Goal: Task Accomplishment & Management: Complete application form

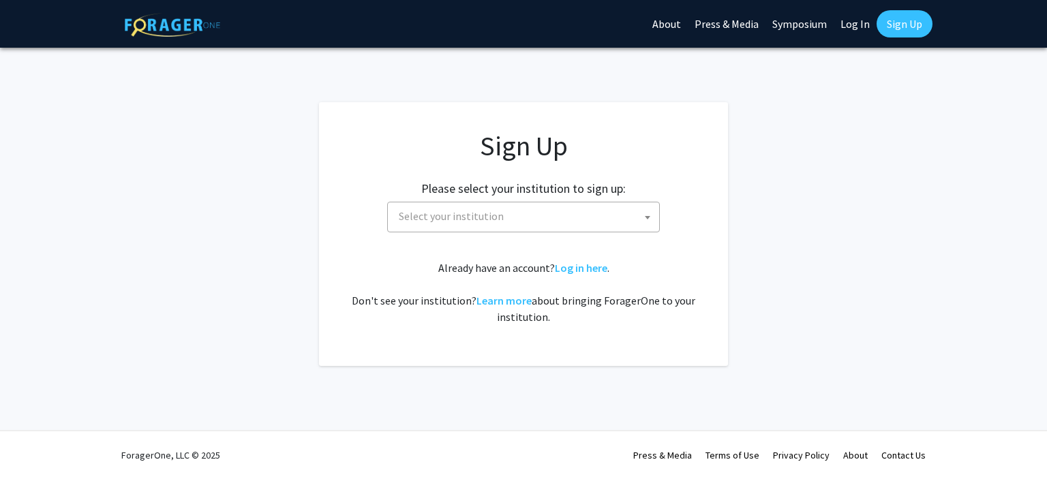
click at [438, 206] on span "Select your institution" at bounding box center [526, 216] width 266 height 28
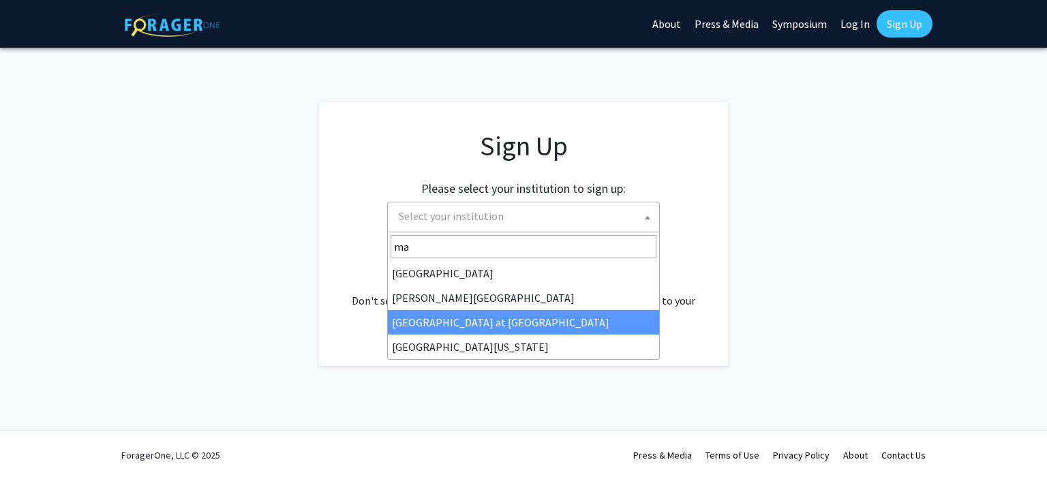
type input "ma"
select select "18"
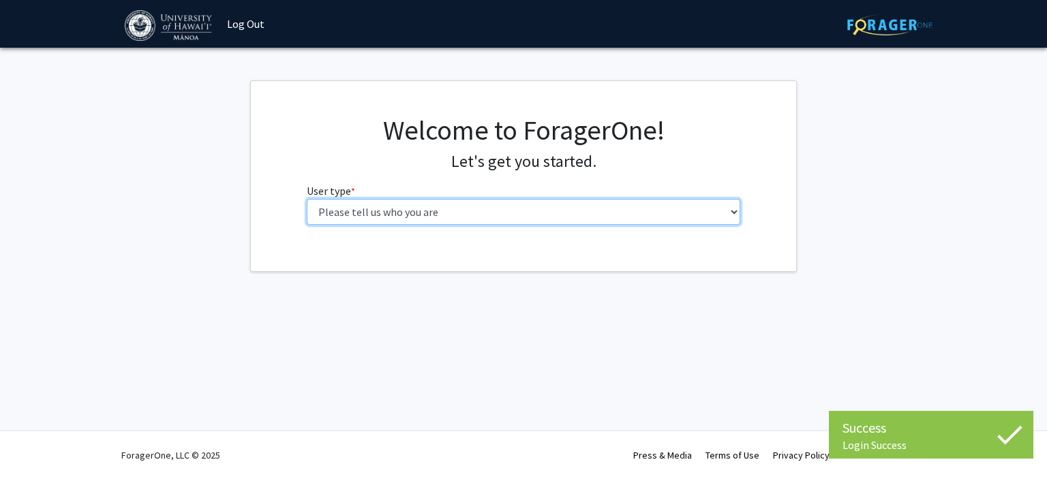
click at [307, 199] on select "Please tell us who you are Undergraduate Student Master's Student Doctoral Cand…" at bounding box center [524, 212] width 434 height 26
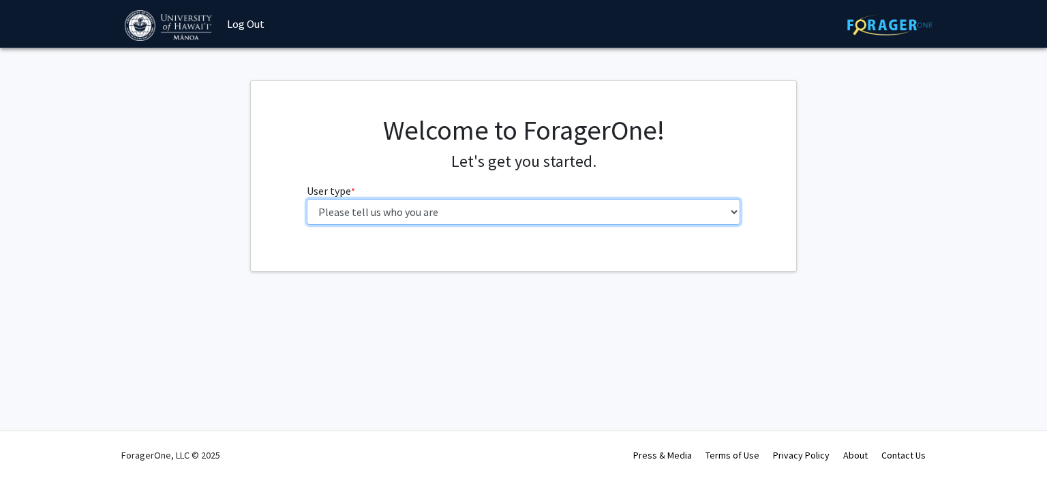
select select "1: undergrad"
click option "Undergraduate Student" at bounding box center [0, 0] width 0 height 0
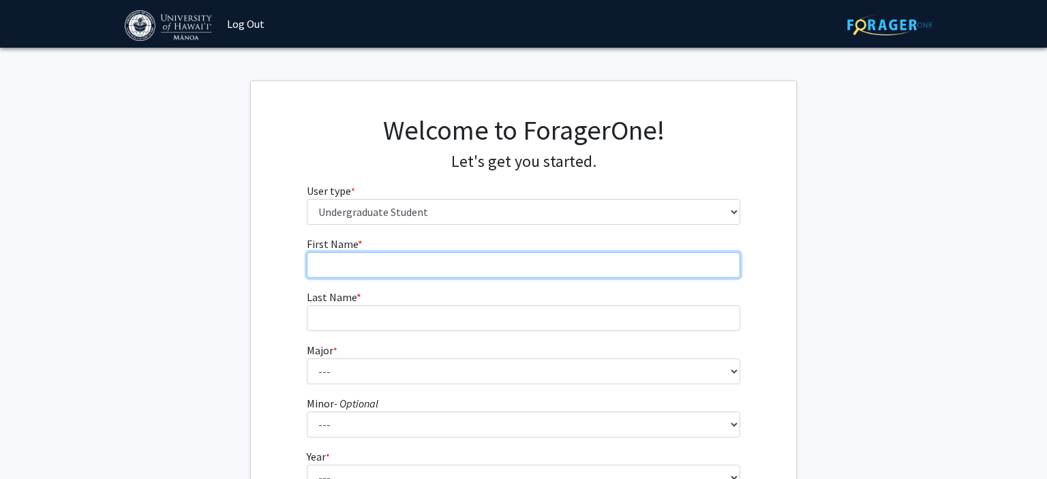
click at [367, 258] on input "First Name * required" at bounding box center [524, 265] width 434 height 26
type input "[PERSON_NAME]"
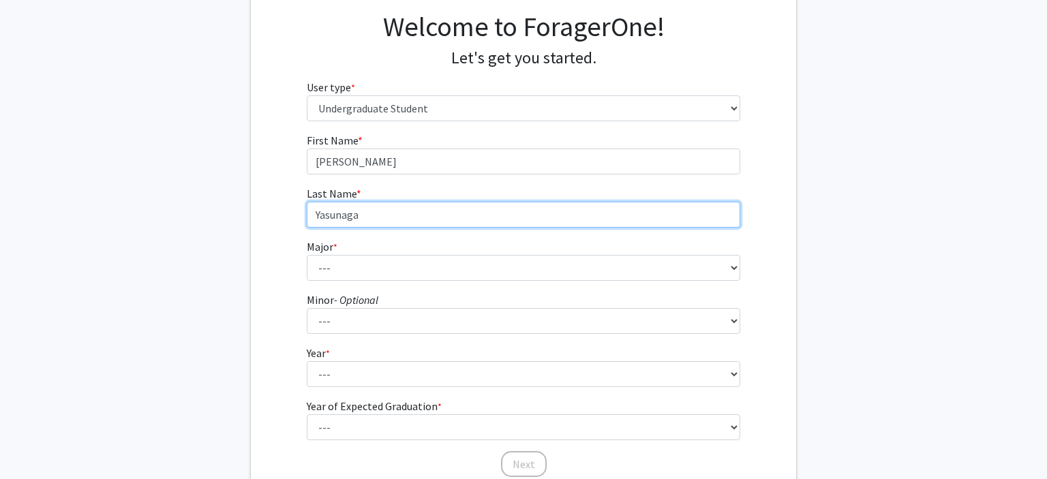
scroll to position [105, 0]
type input "Yasunaga"
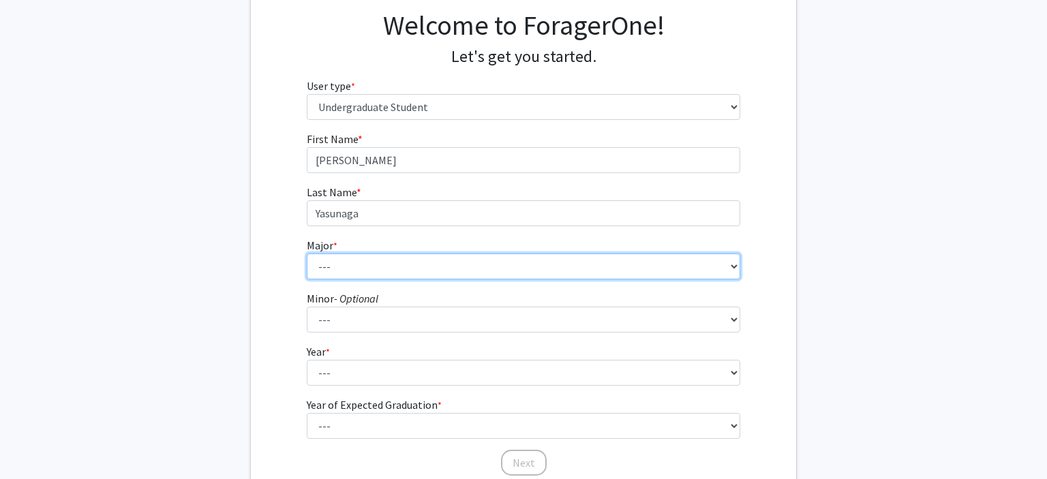
click at [307, 254] on select "--- Accounting American Studies Animal Sciences Anthropology Art Art History As…" at bounding box center [524, 267] width 434 height 26
select select "13: 1395"
click option "Biology" at bounding box center [0, 0] width 0 height 0
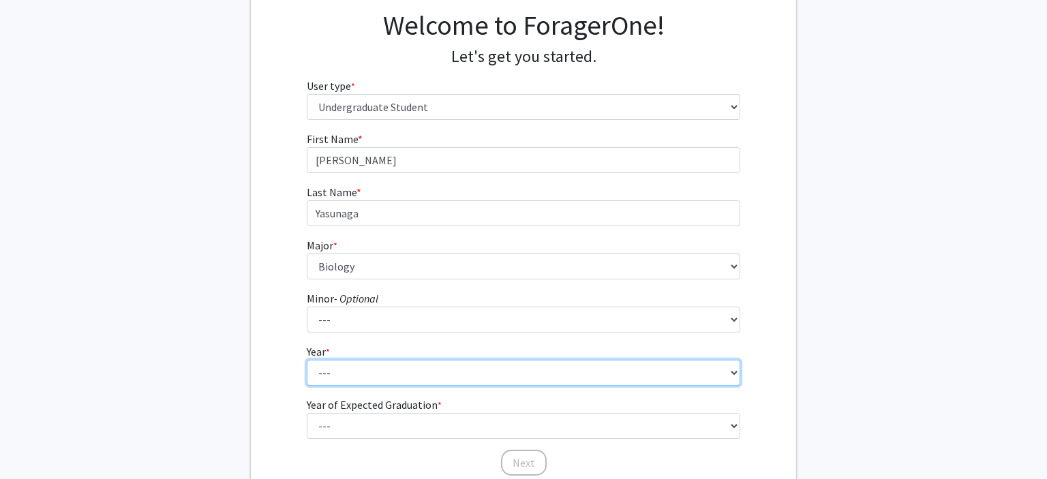
click at [307, 360] on select "--- First-year Sophomore Junior Senior Postbaccalaureate Certificate" at bounding box center [524, 373] width 434 height 26
select select "3: junior"
click option "Junior" at bounding box center [0, 0] width 0 height 0
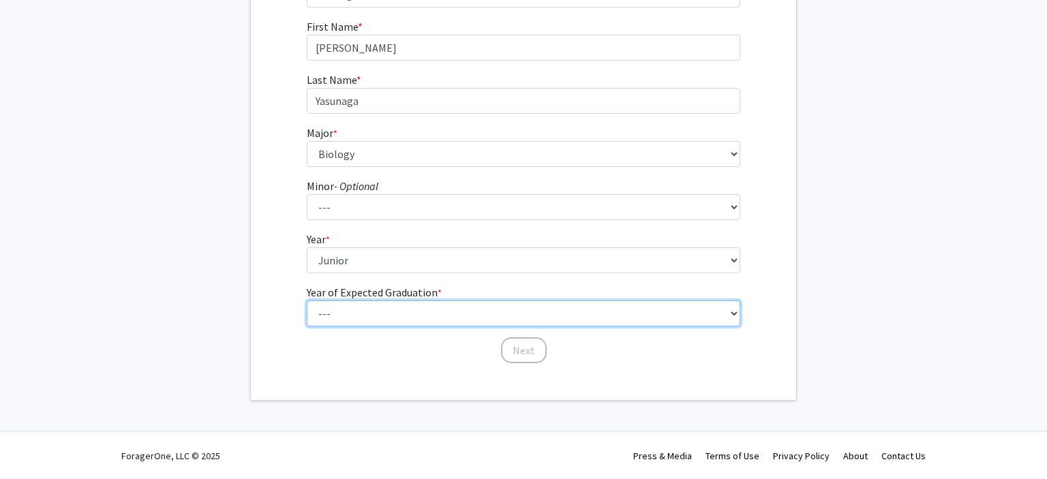
click at [307, 301] on select "--- 2025 2026 2027 2028 2029 2030 2031 2032 2033 2034" at bounding box center [524, 314] width 434 height 26
select select "3: 2027"
click option "2027" at bounding box center [0, 0] width 0 height 0
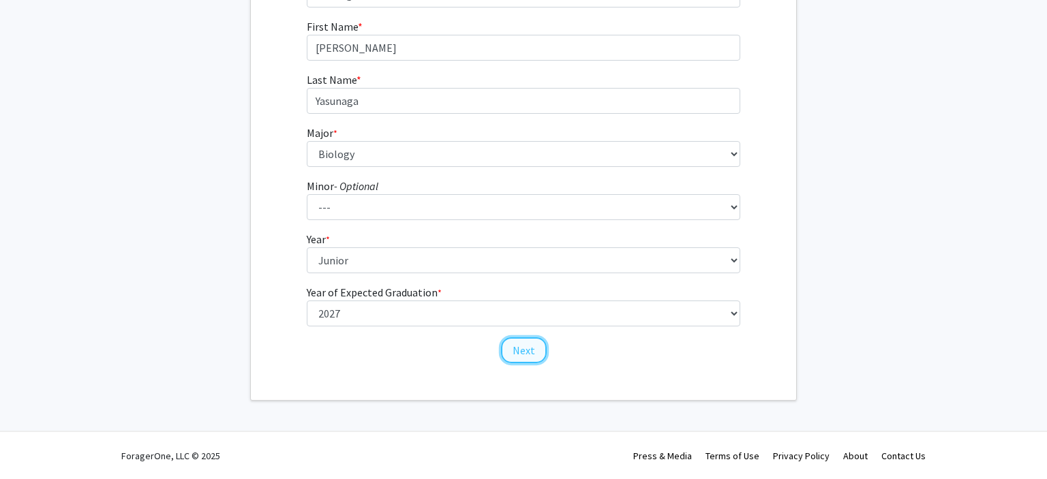
click at [528, 355] on button "Next" at bounding box center [524, 350] width 46 height 26
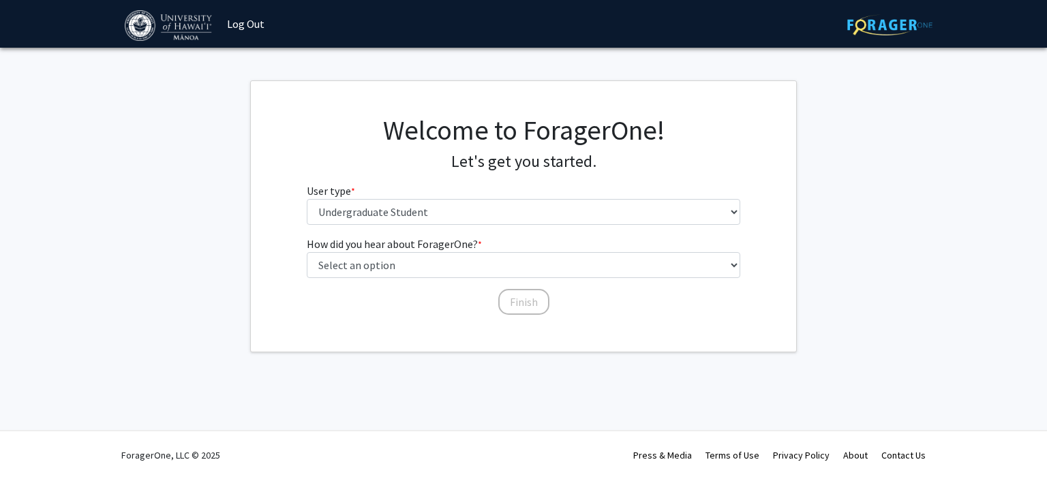
scroll to position [0, 0]
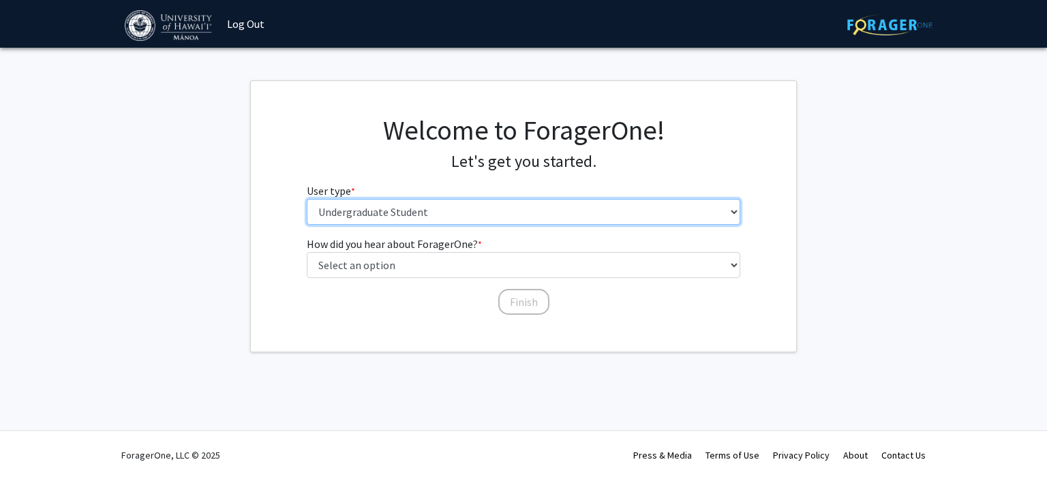
click at [307, 199] on select "Please tell us who you are Undergraduate Student Master's Student Doctoral Cand…" at bounding box center [524, 212] width 434 height 26
click option "Undergraduate Student" at bounding box center [0, 0] width 0 height 0
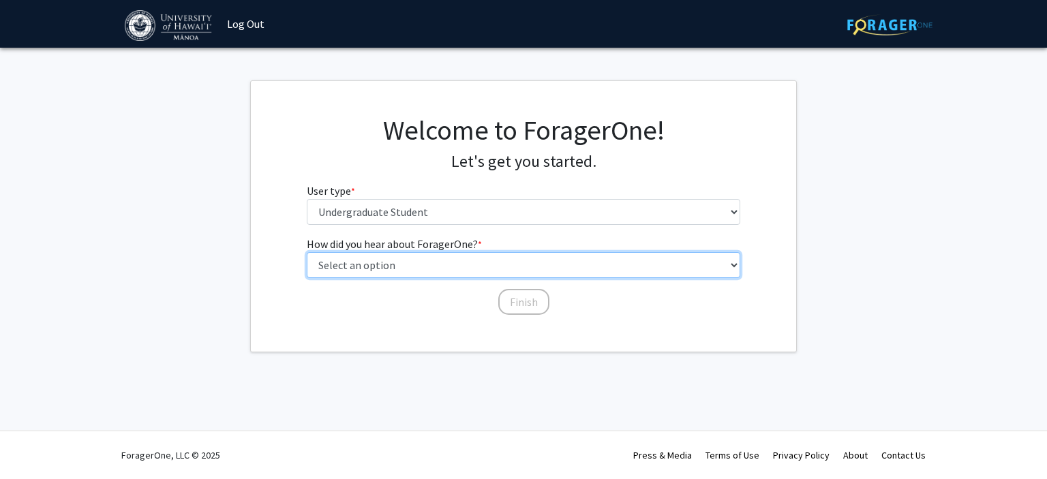
click at [307, 252] on select "Select an option Peer/student recommendation Faculty/staff recommendation Unive…" at bounding box center [524, 265] width 434 height 26
select select "2: faculty_recommendation"
click option "Faculty/staff recommendation" at bounding box center [0, 0] width 0 height 0
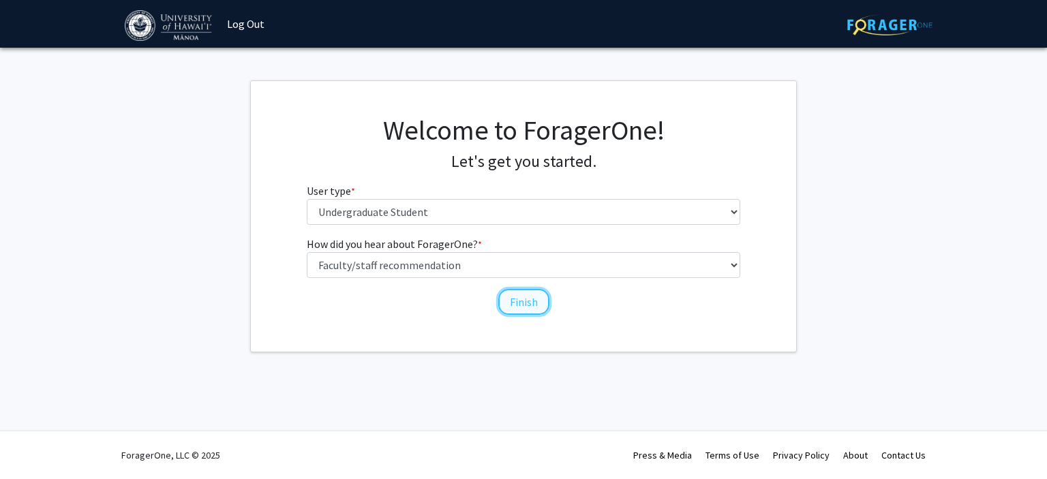
click at [528, 305] on button "Finish" at bounding box center [523, 302] width 51 height 26
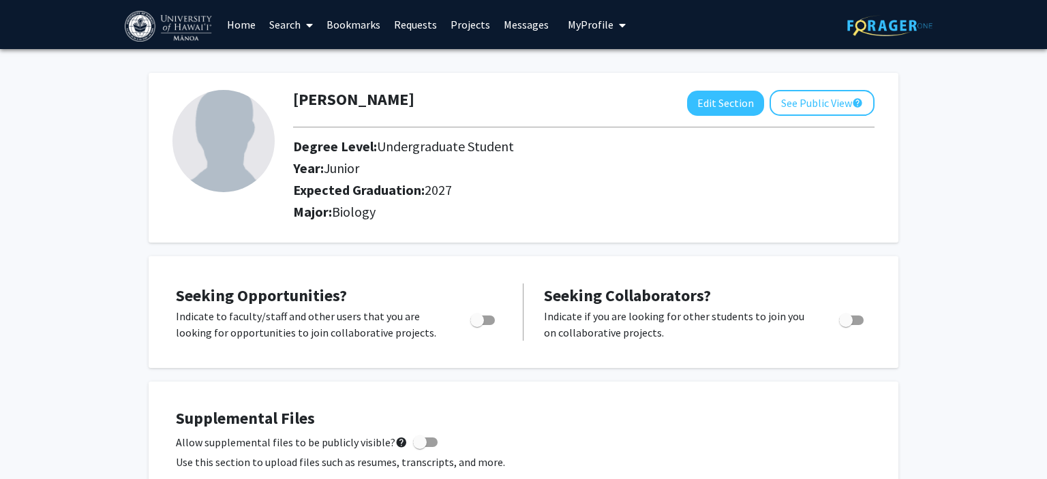
click at [483, 322] on span "Toggle" at bounding box center [477, 321] width 14 height 14
click at [477, 325] on input "Are you actively seeking opportunities?" at bounding box center [477, 325] width 1 height 1
checkbox input "true"
click at [468, 25] on link "Projects" at bounding box center [470, 25] width 53 height 48
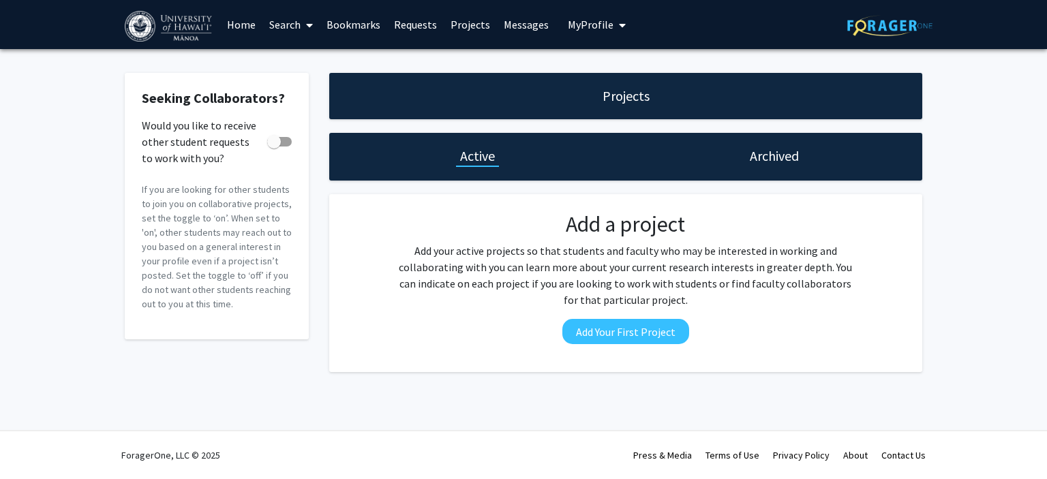
click at [407, 26] on link "Requests" at bounding box center [415, 25] width 57 height 48
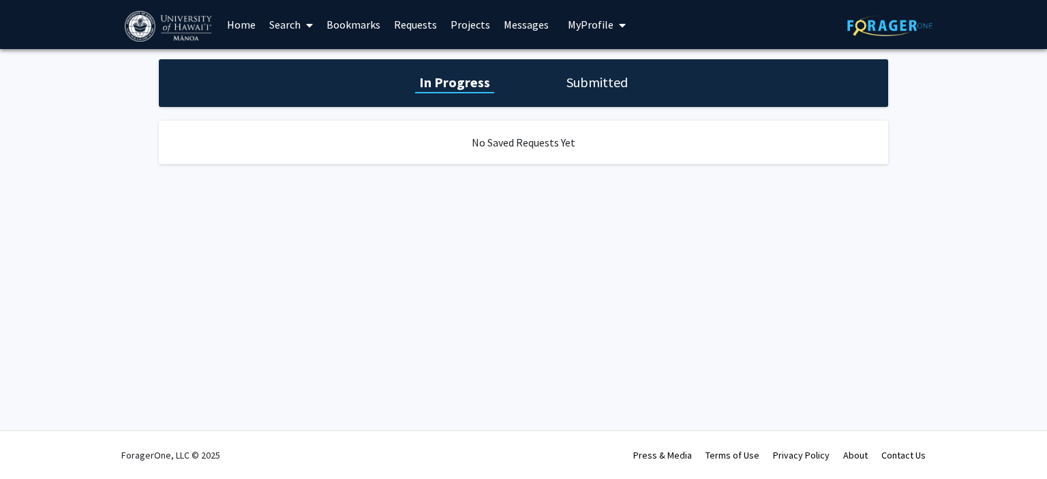
click at [280, 27] on link "Search" at bounding box center [290, 25] width 57 height 48
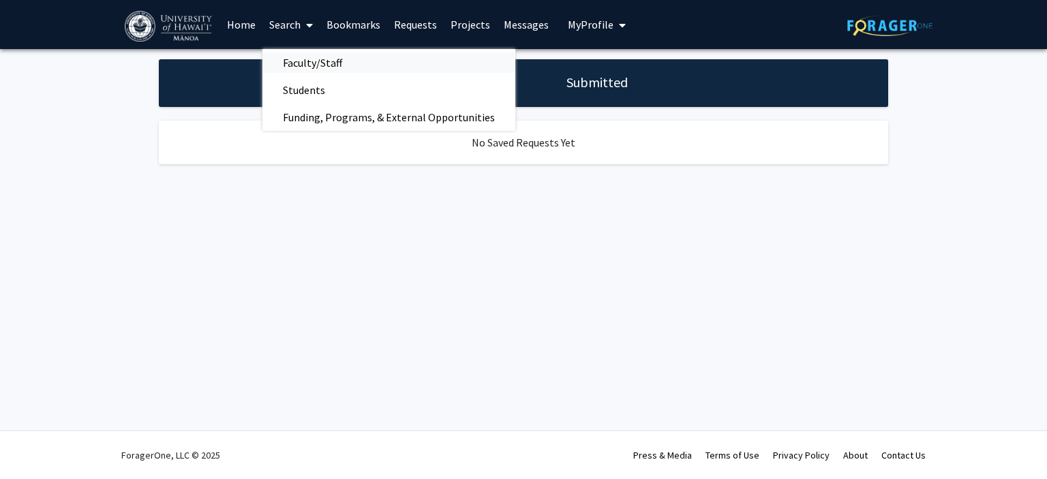
click at [318, 56] on span "Faculty/Staff" at bounding box center [312, 62] width 100 height 27
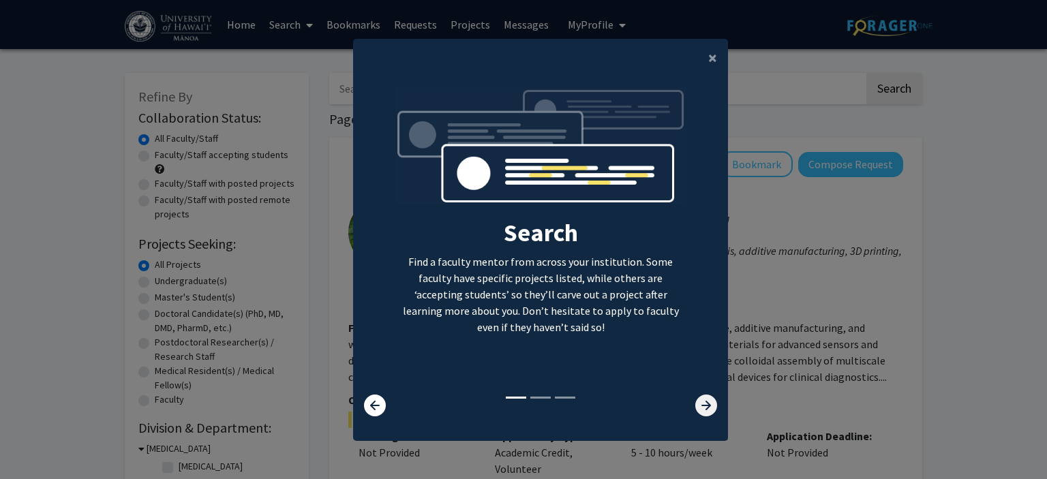
click at [714, 412] on icon at bounding box center [706, 406] width 22 height 22
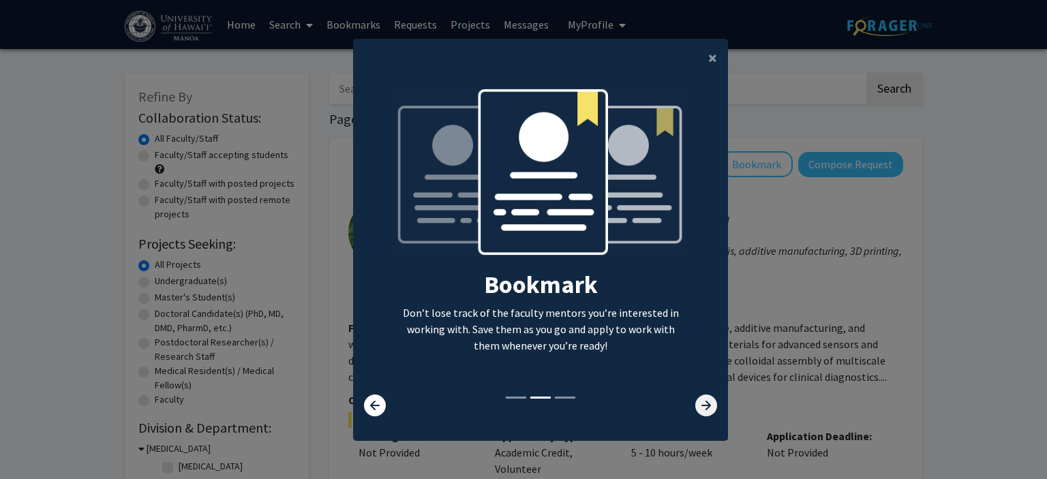
click at [714, 412] on icon at bounding box center [706, 406] width 22 height 22
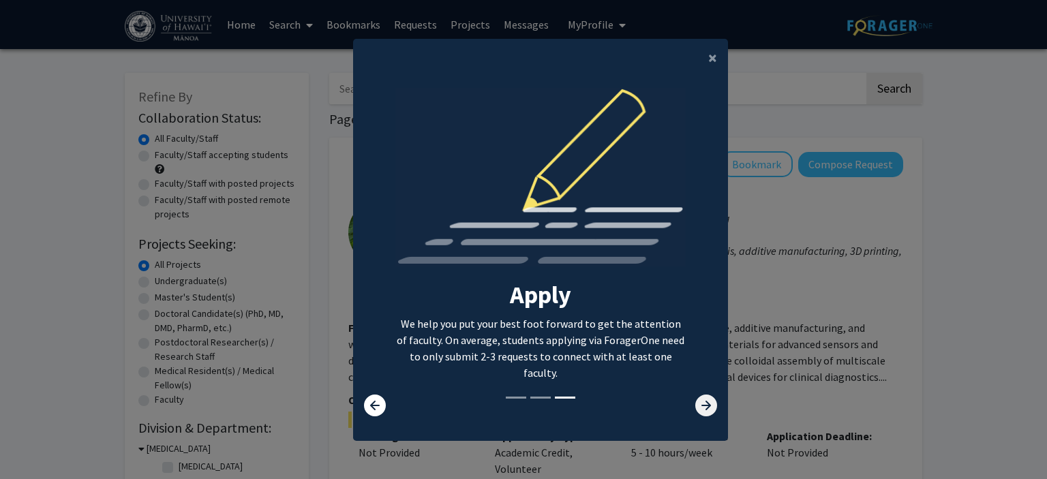
click at [714, 412] on icon at bounding box center [706, 406] width 22 height 22
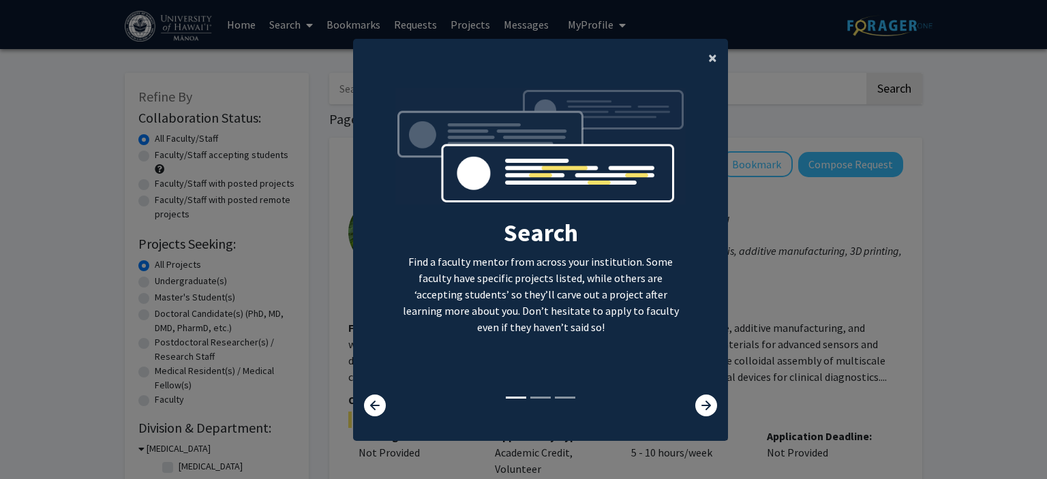
click at [714, 57] on span "×" at bounding box center [712, 57] width 9 height 21
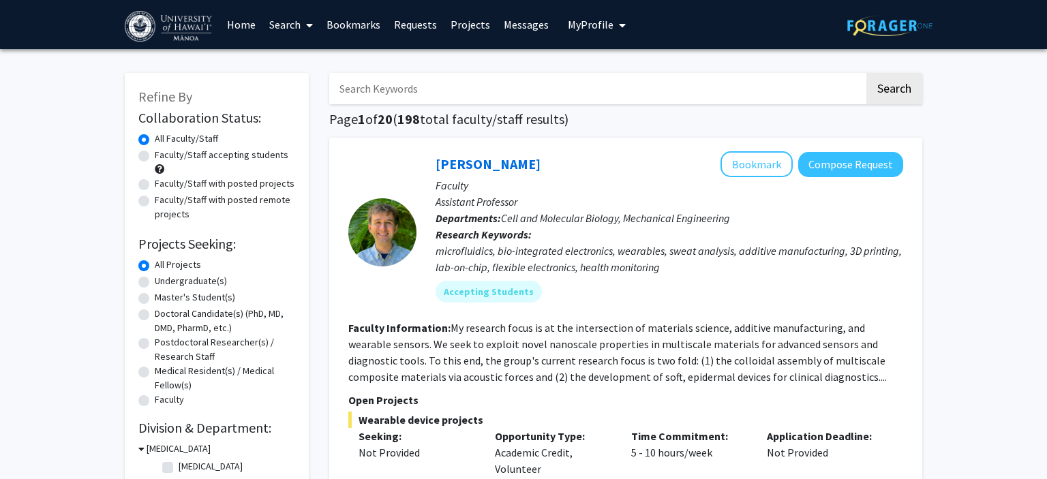
click at [236, 157] on label "Faculty/Staff accepting students" at bounding box center [222, 155] width 134 height 14
click at [164, 157] on input "Faculty/Staff accepting students" at bounding box center [159, 152] width 9 height 9
radio input "true"
click at [296, 31] on link "Search" at bounding box center [290, 25] width 57 height 48
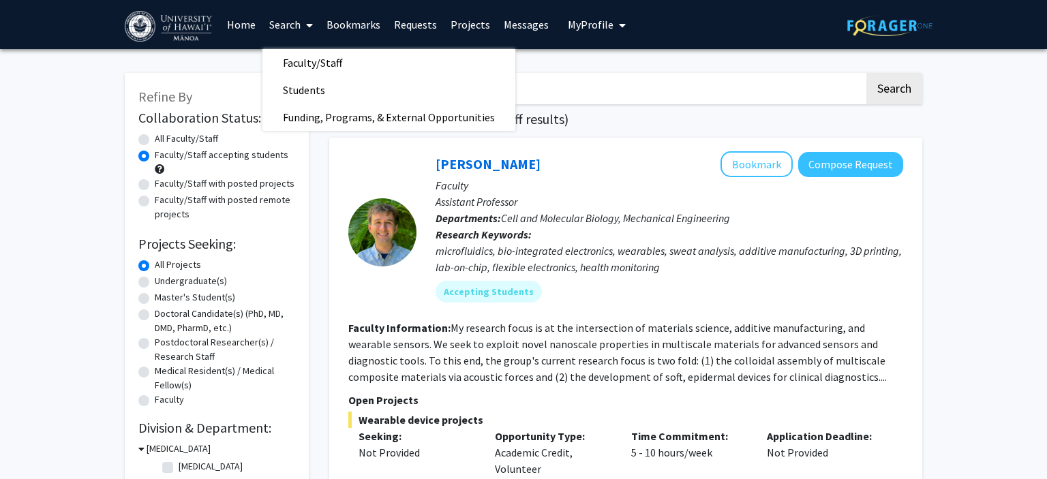
click at [177, 282] on label "Undergraduate(s)" at bounding box center [191, 281] width 72 height 14
click at [164, 282] on input "Undergraduate(s)" at bounding box center [159, 278] width 9 height 9
radio input "true"
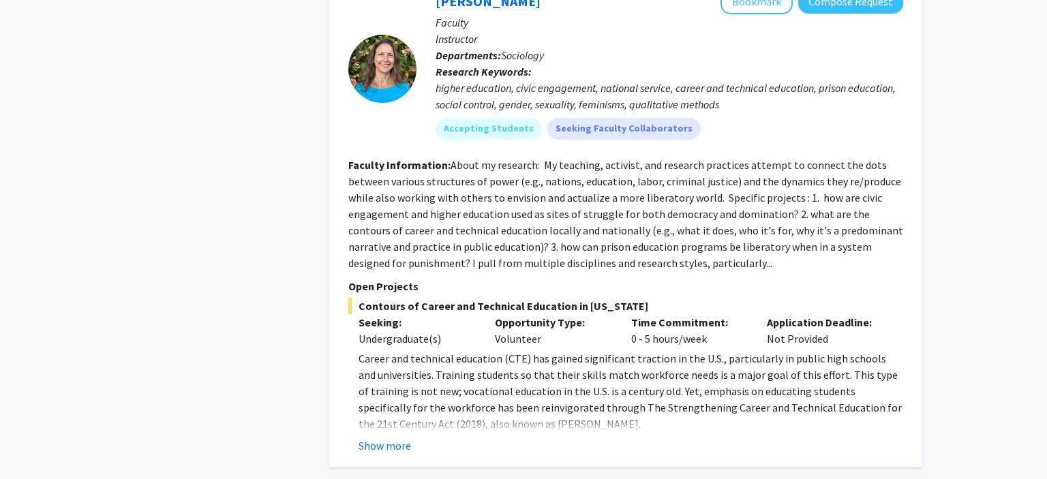
scroll to position [5318, 0]
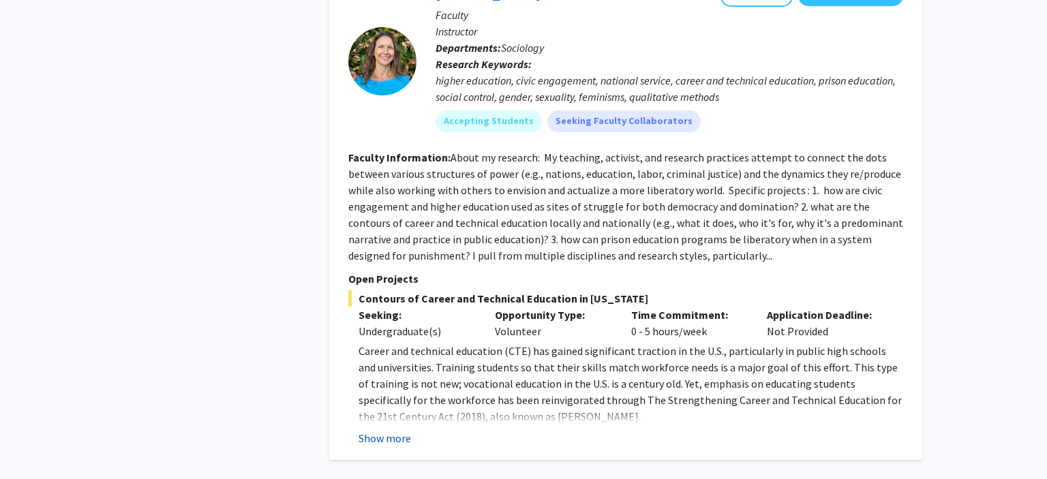
click at [382, 430] on button "Show more" at bounding box center [385, 438] width 52 height 16
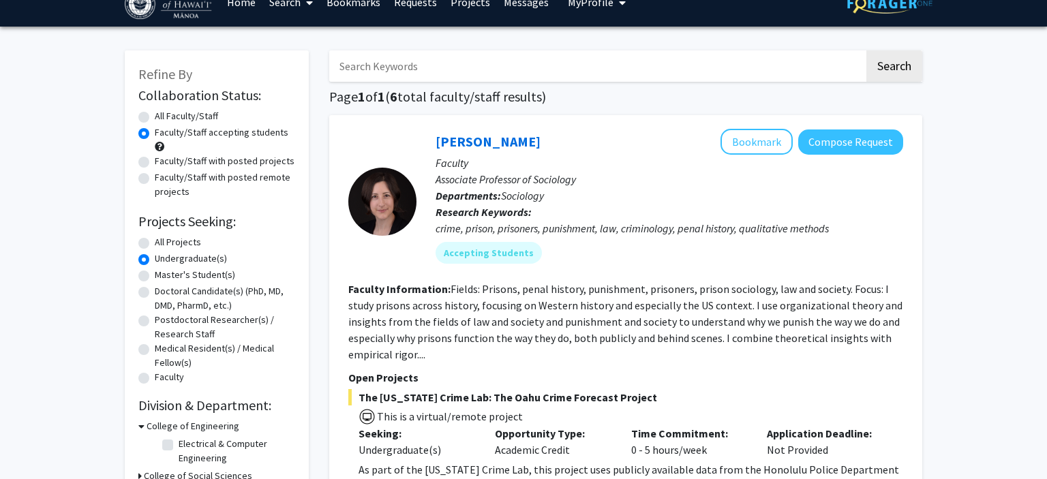
scroll to position [23, 0]
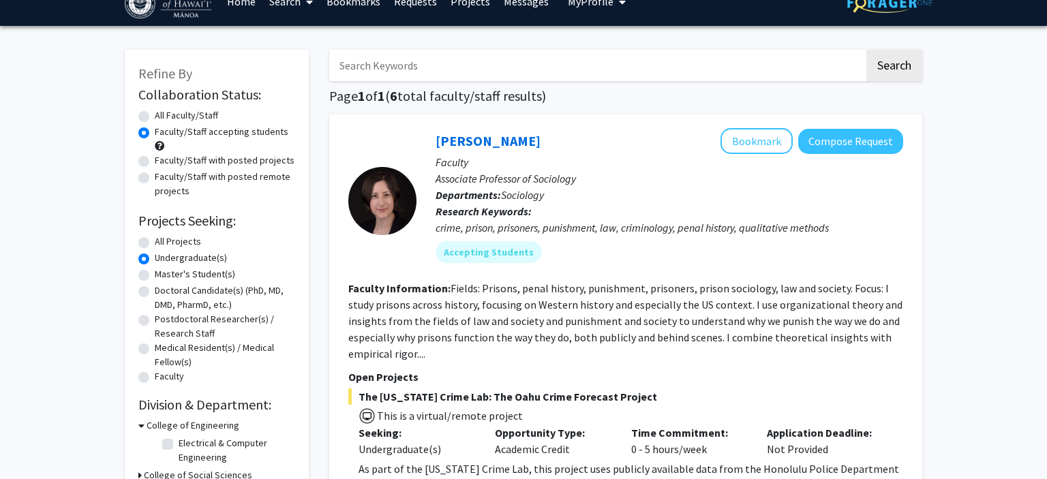
click at [166, 238] on label "All Projects" at bounding box center [178, 242] width 46 height 14
click at [164, 238] on input "All Projects" at bounding box center [159, 239] width 9 height 9
radio input "true"
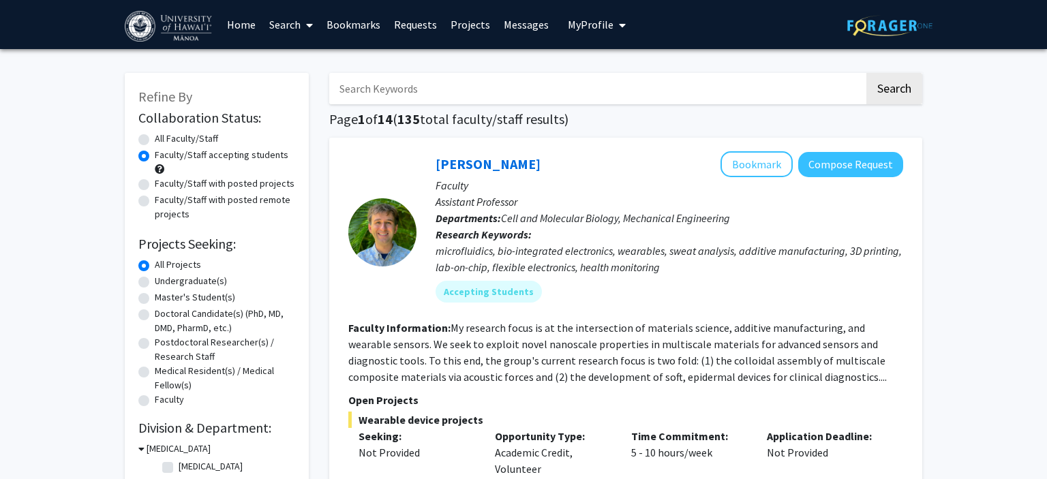
click at [155, 286] on label "Undergraduate(s)" at bounding box center [191, 281] width 72 height 14
click at [155, 283] on input "Undergraduate(s)" at bounding box center [159, 278] width 9 height 9
radio input "true"
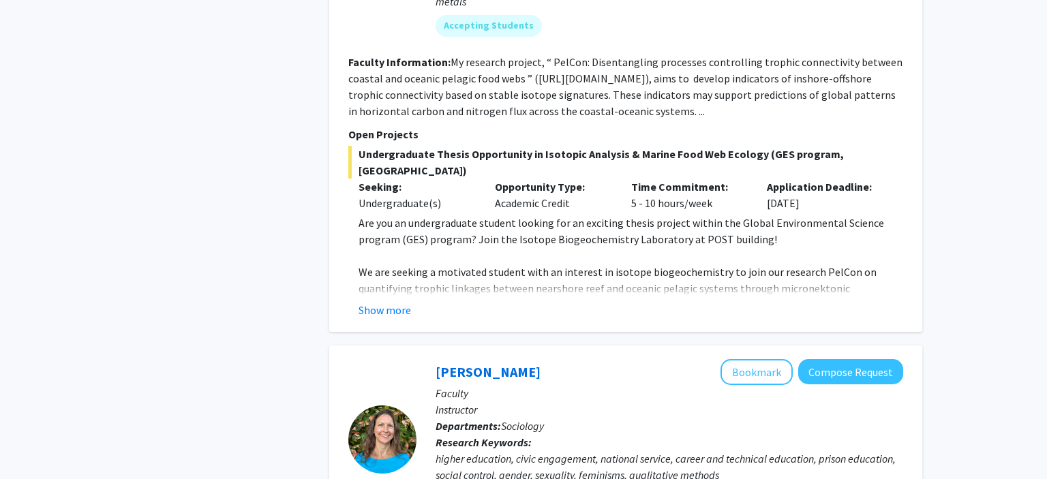
scroll to position [4941, 0]
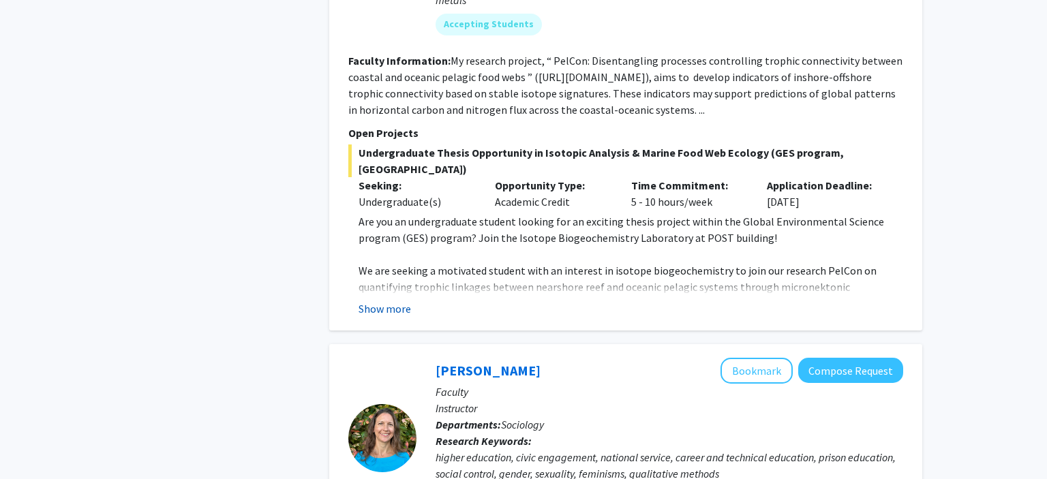
click at [385, 301] on button "Show more" at bounding box center [385, 309] width 52 height 16
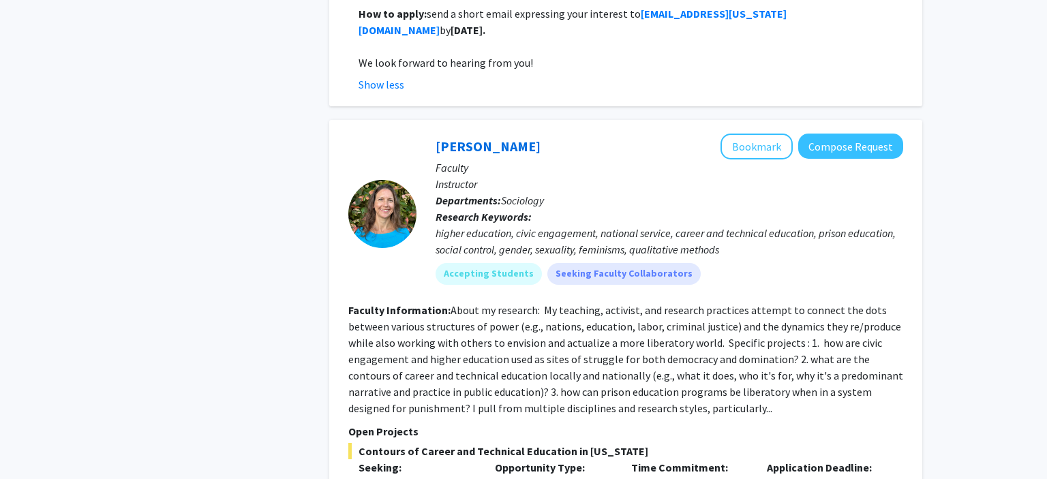
scroll to position [5626, 0]
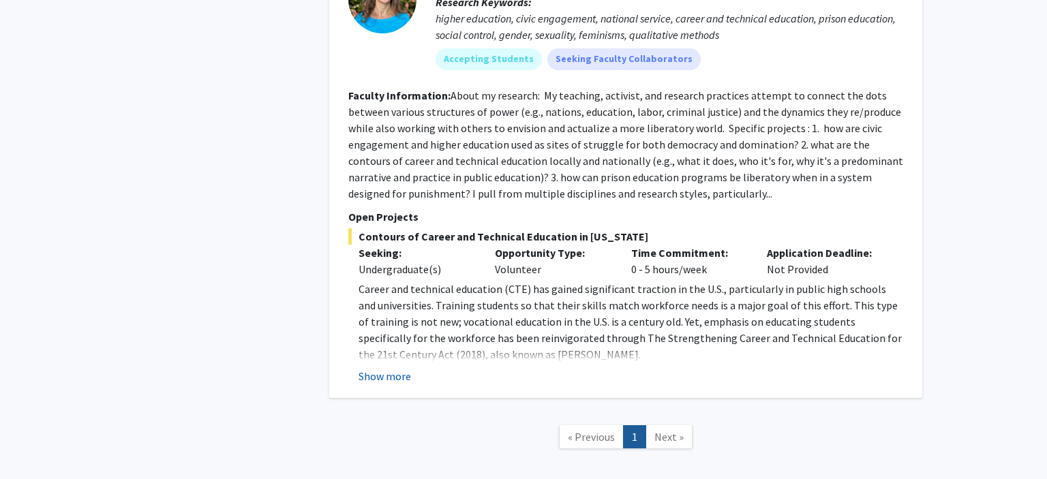
drag, startPoint x: 530, startPoint y: 295, endPoint x: 402, endPoint y: 307, distance: 128.8
click at [402, 307] on fg-read-more "Career and technical education (CTE) has gained significant traction in the U.S…" at bounding box center [625, 333] width 555 height 104
click at [402, 368] on button "Show more" at bounding box center [385, 376] width 52 height 16
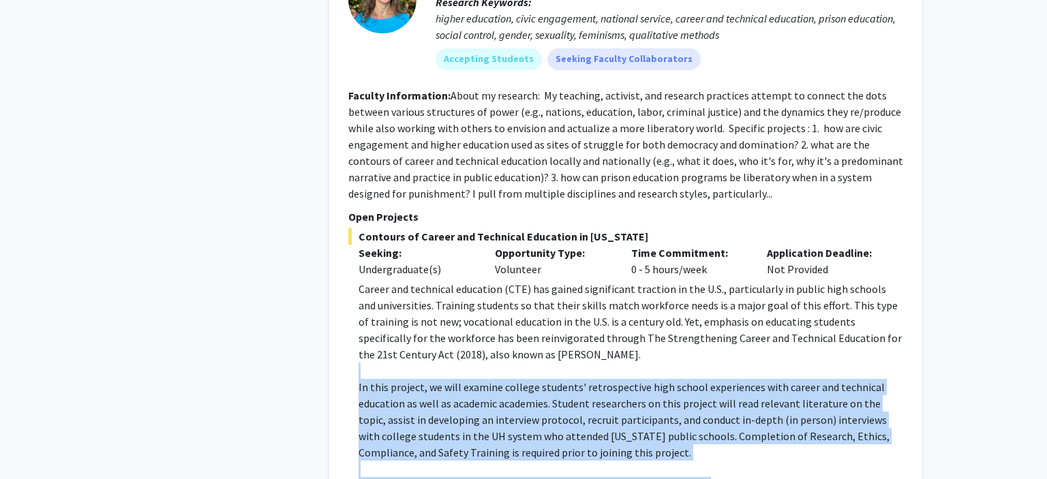
click at [413, 379] on p "In this project, we will examine college students' retrospective high school ex…" at bounding box center [631, 420] width 545 height 82
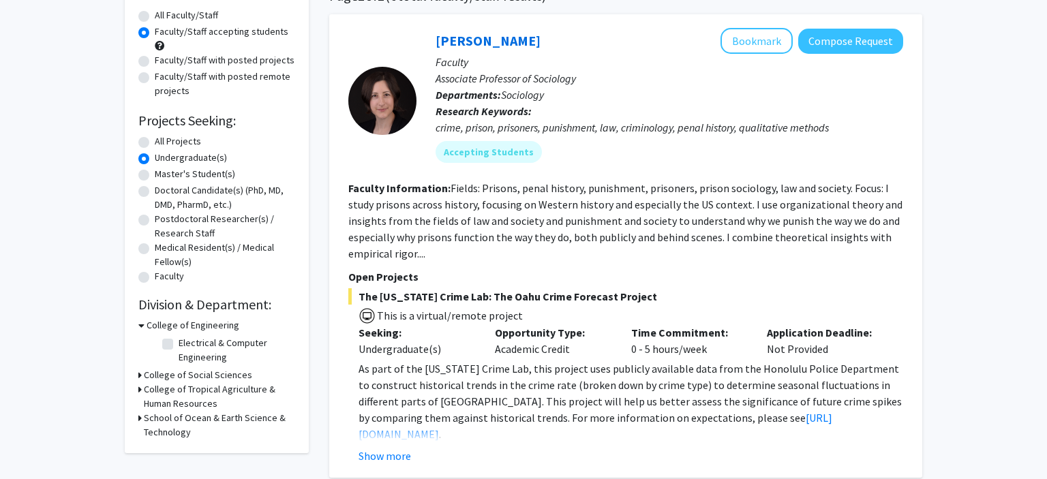
scroll to position [164, 0]
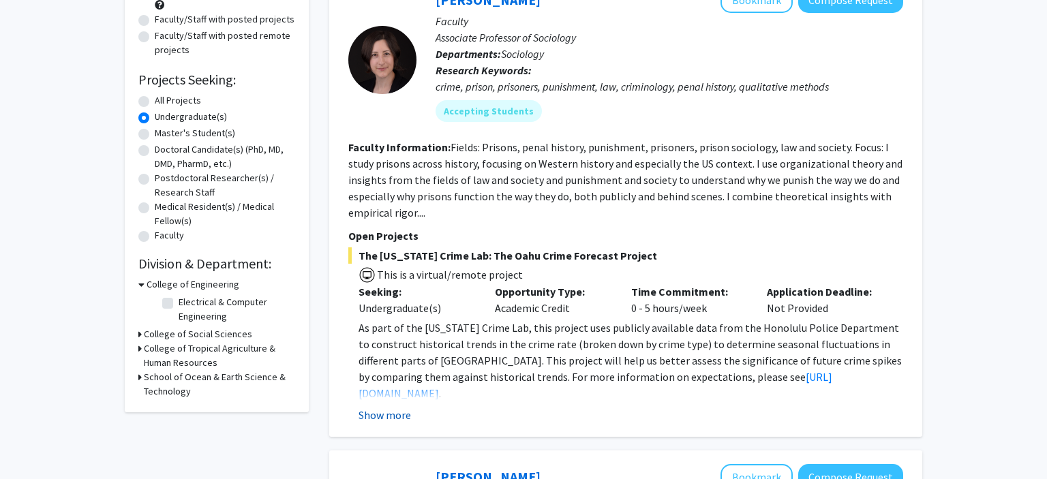
click at [391, 412] on button "Show more" at bounding box center [385, 415] width 52 height 16
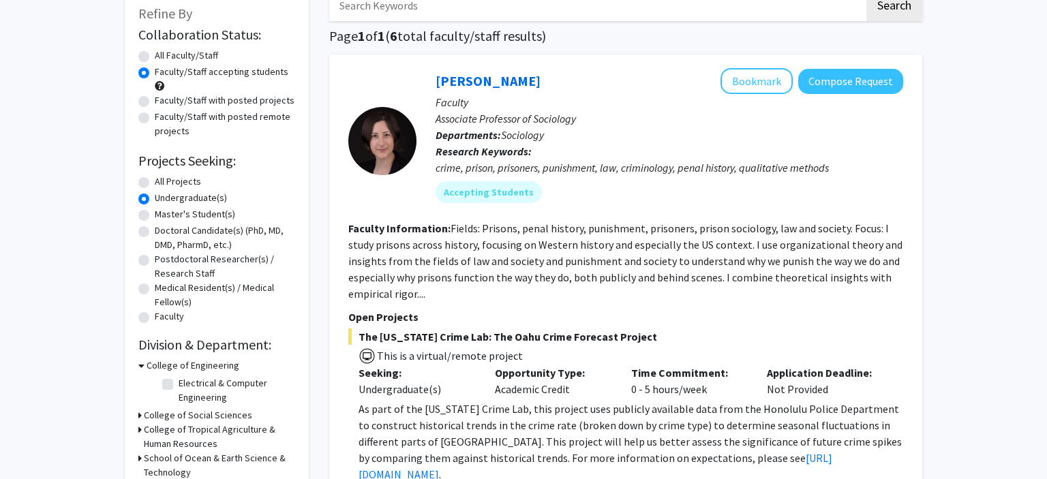
scroll to position [0, 0]
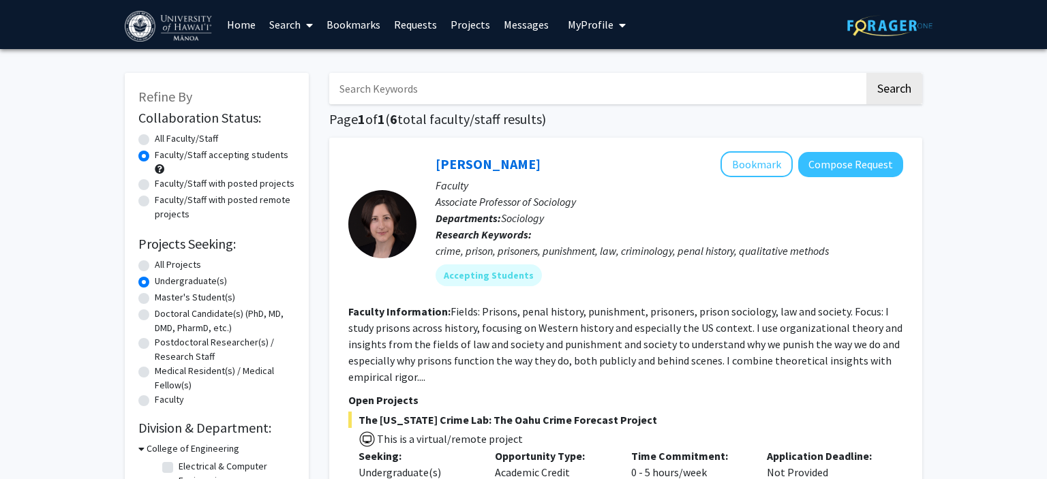
click at [296, 31] on link "Search" at bounding box center [290, 25] width 57 height 48
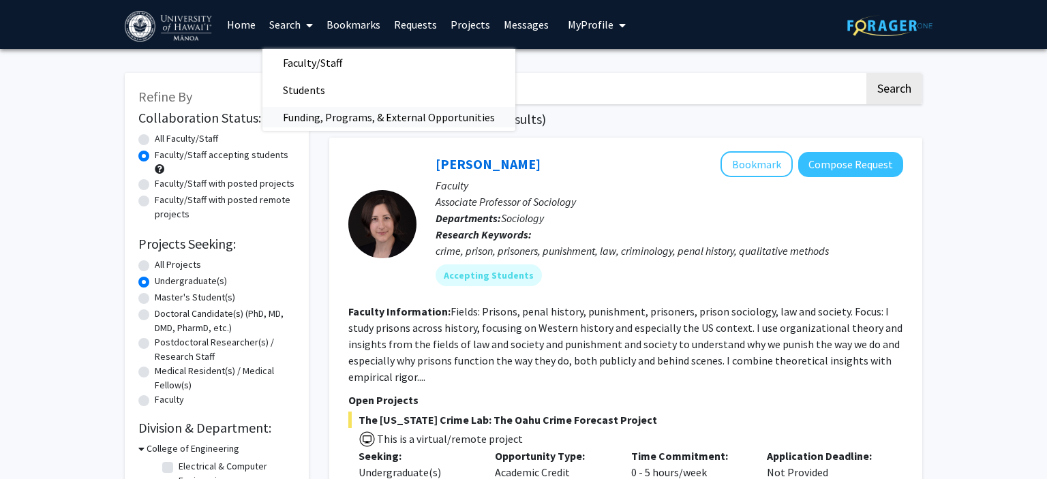
click at [310, 114] on span "Funding, Programs, & External Opportunities" at bounding box center [388, 117] width 253 height 27
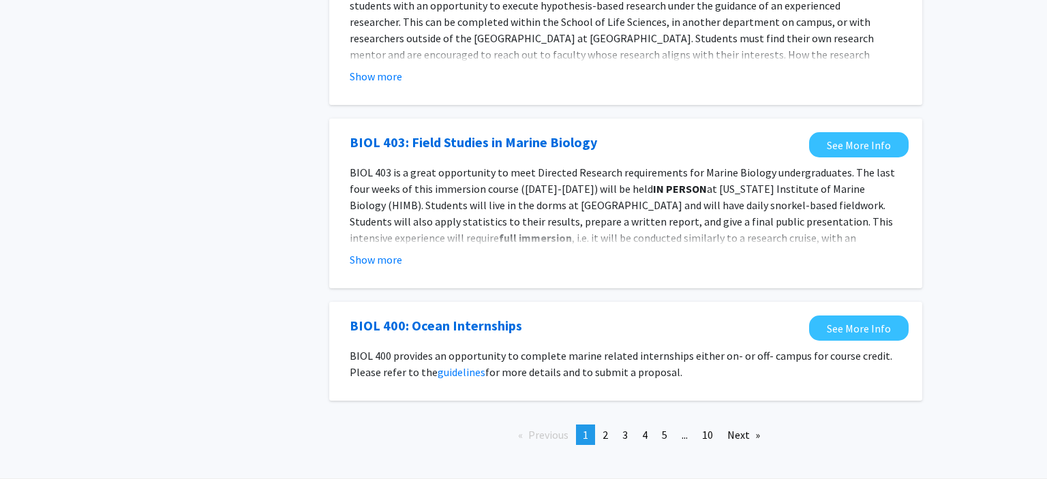
scroll to position [1468, 0]
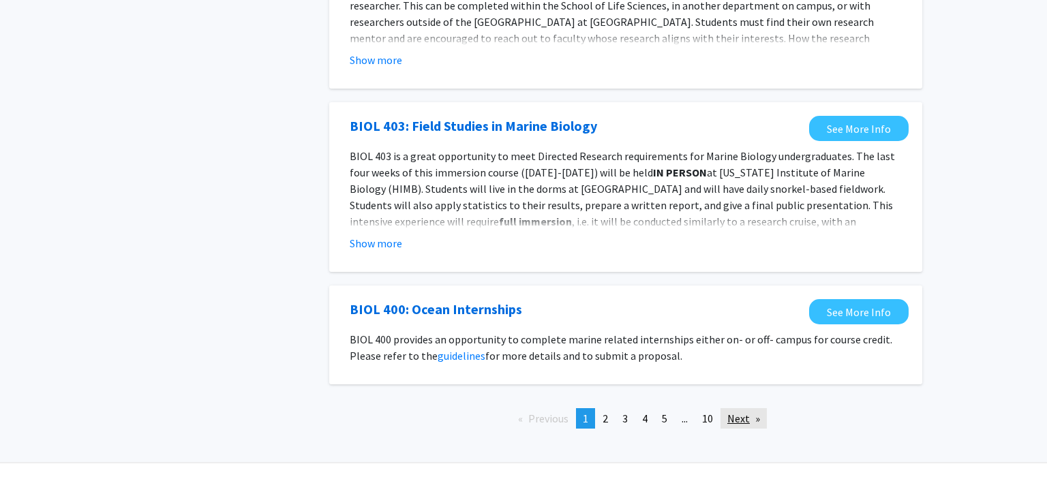
click at [738, 408] on link "Next page" at bounding box center [744, 418] width 46 height 20
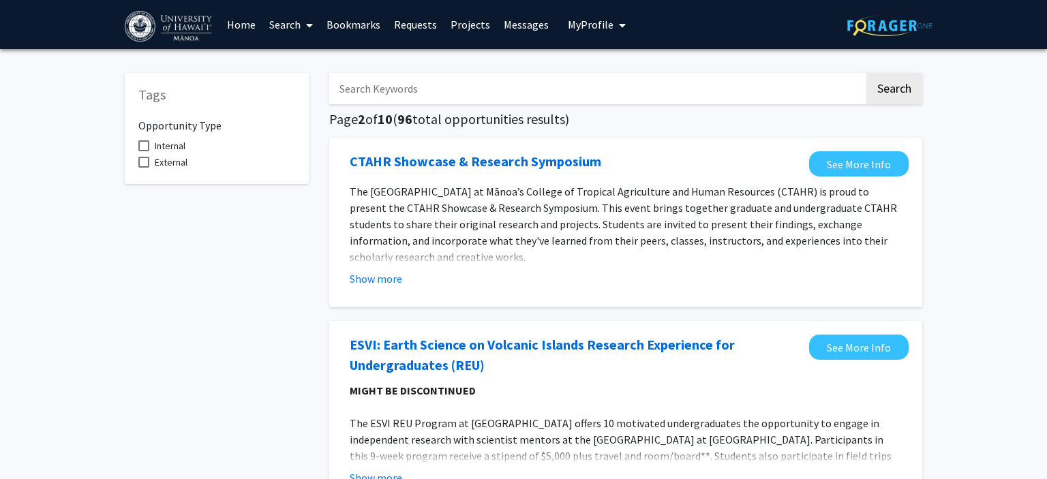
click at [169, 145] on span "Internal" at bounding box center [170, 146] width 31 height 16
click at [144, 151] on input "Internal" at bounding box center [143, 151] width 1 height 1
checkbox input "true"
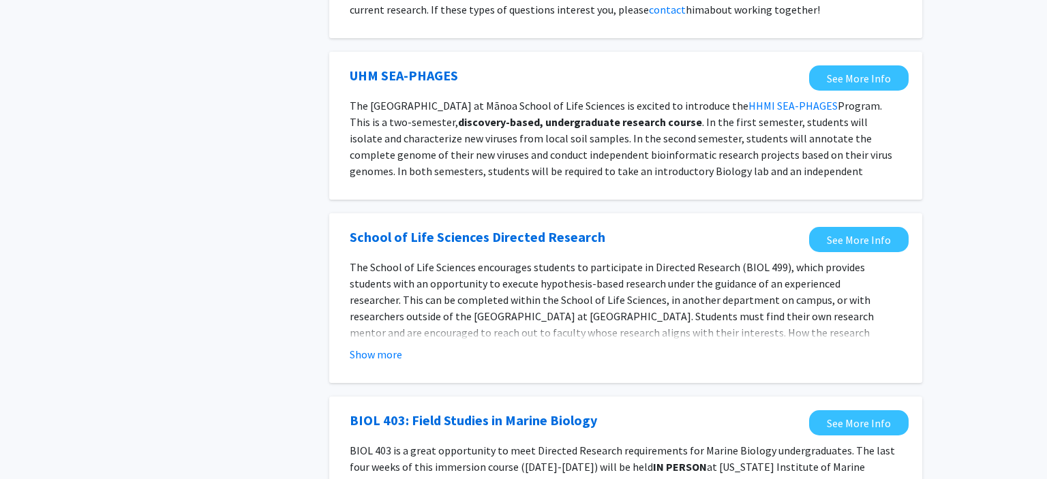
scroll to position [793, 0]
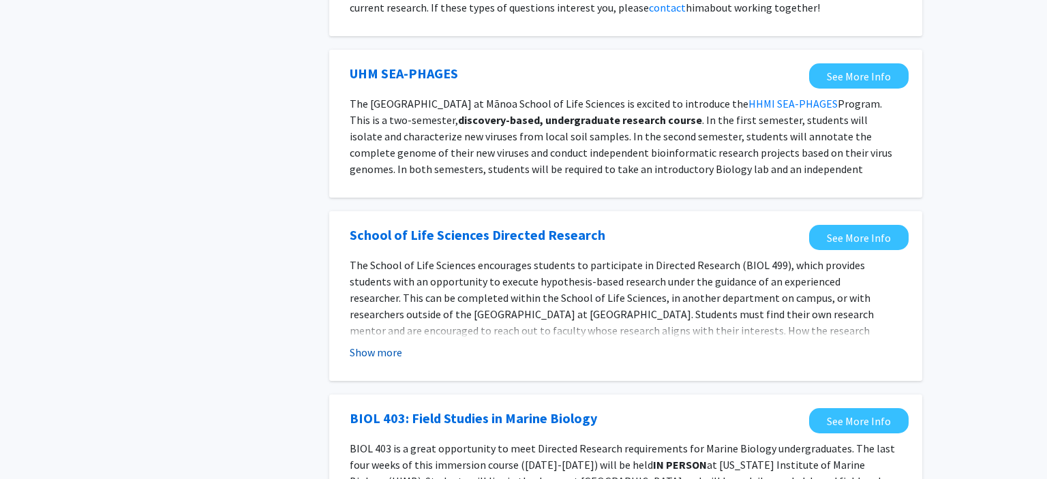
click at [377, 344] on button "Show more" at bounding box center [376, 352] width 52 height 16
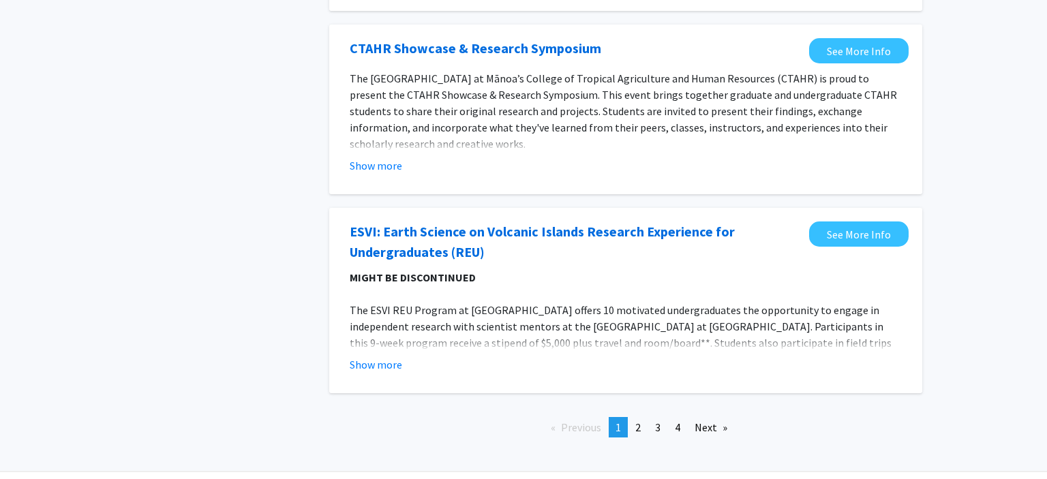
scroll to position [1493, 0]
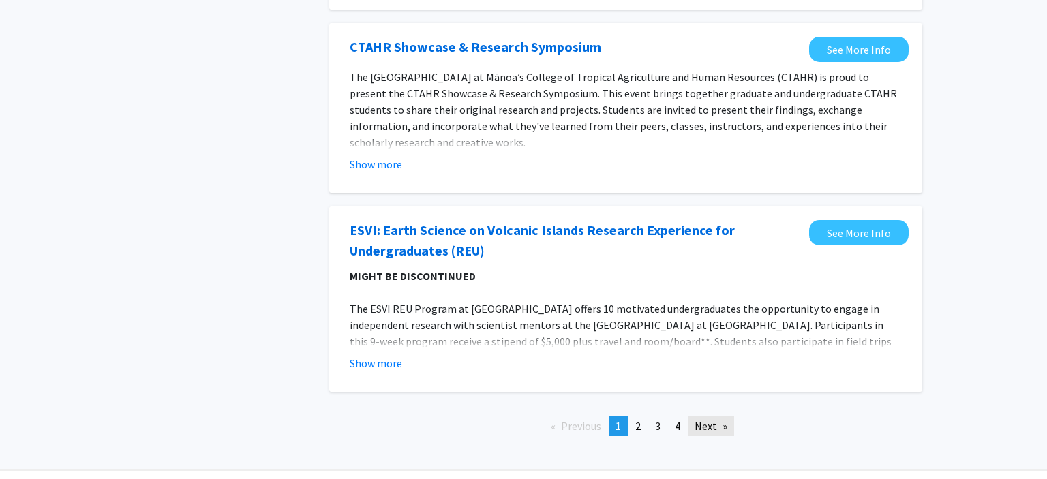
click at [722, 416] on link "Next page" at bounding box center [711, 426] width 46 height 20
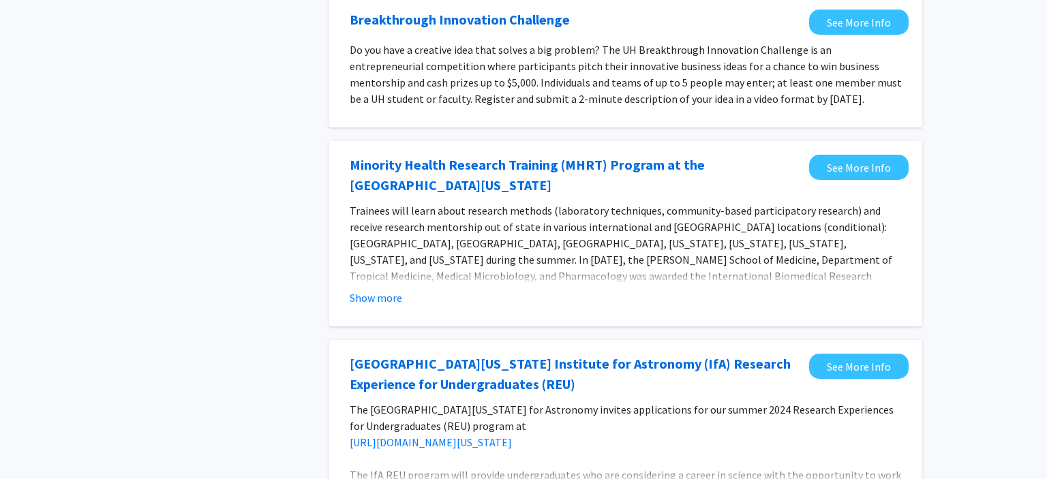
scroll to position [1254, 0]
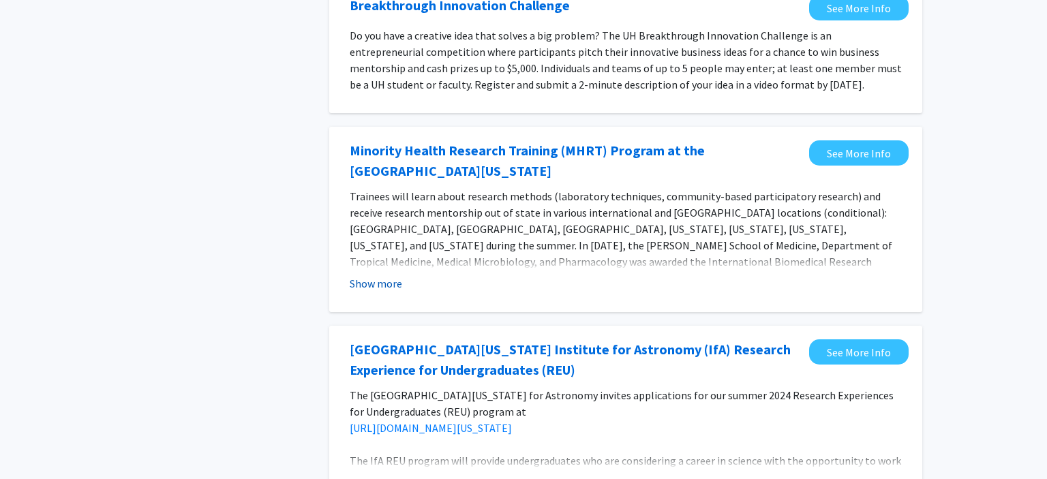
click at [395, 275] on button "Show more" at bounding box center [376, 283] width 52 height 16
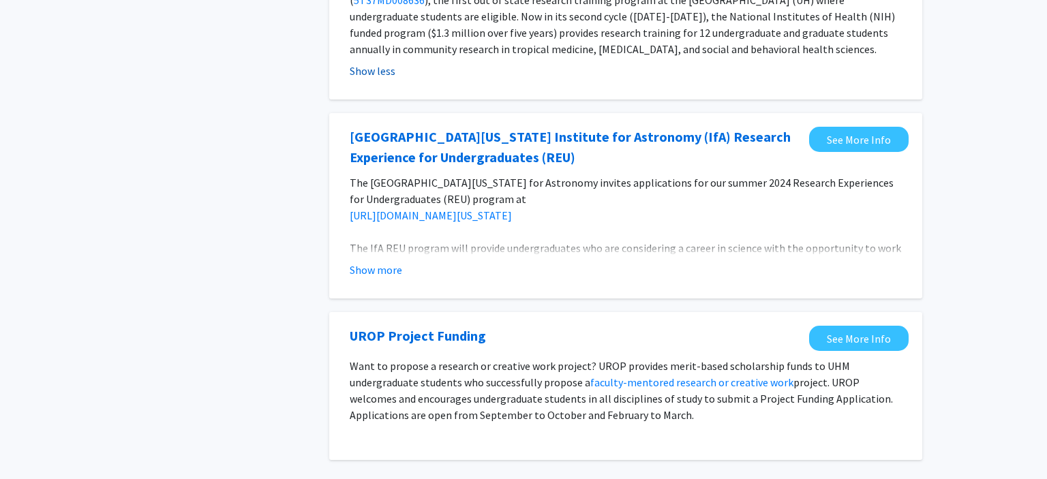
scroll to position [1550, 0]
